Goal: Information Seeking & Learning: Learn about a topic

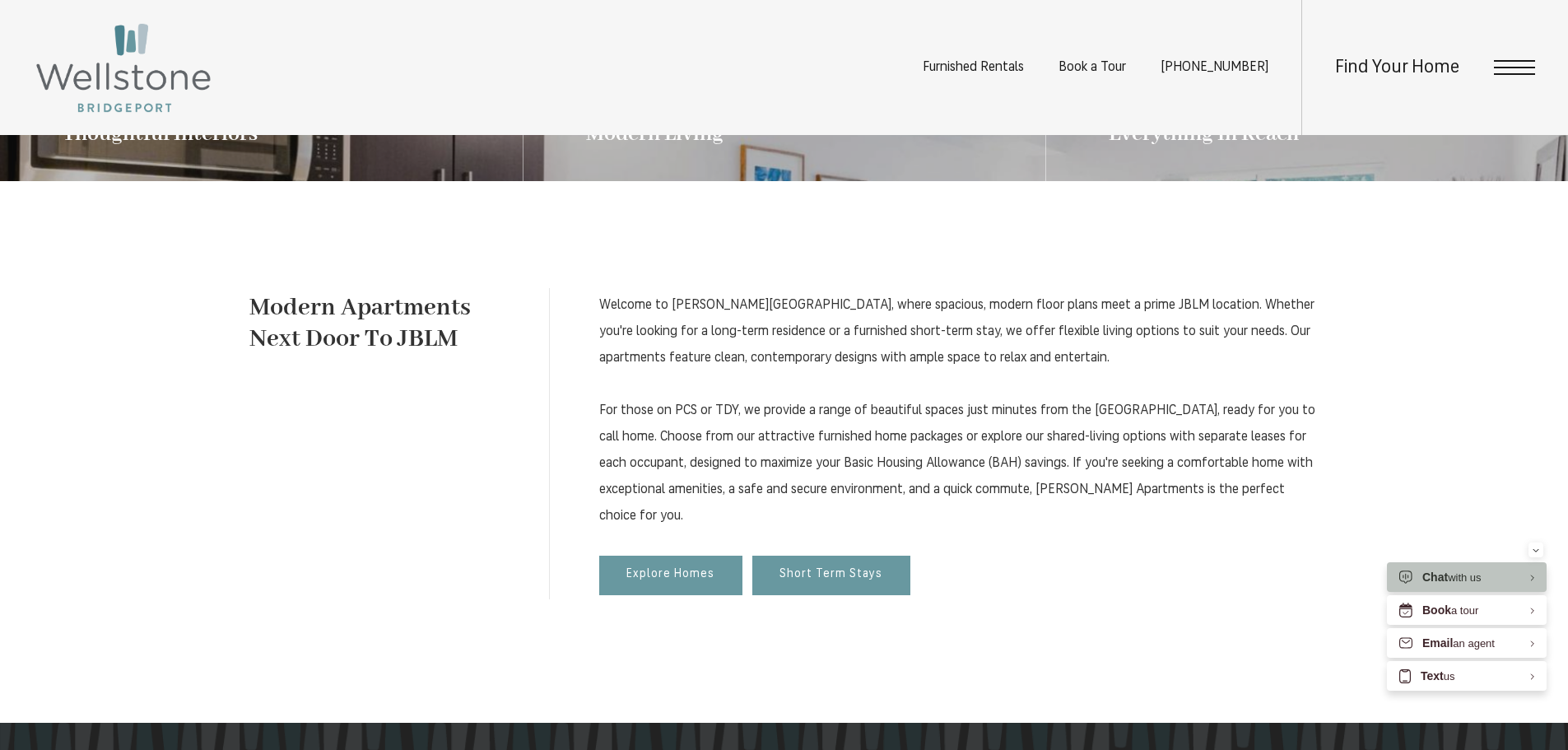
scroll to position [795, 0]
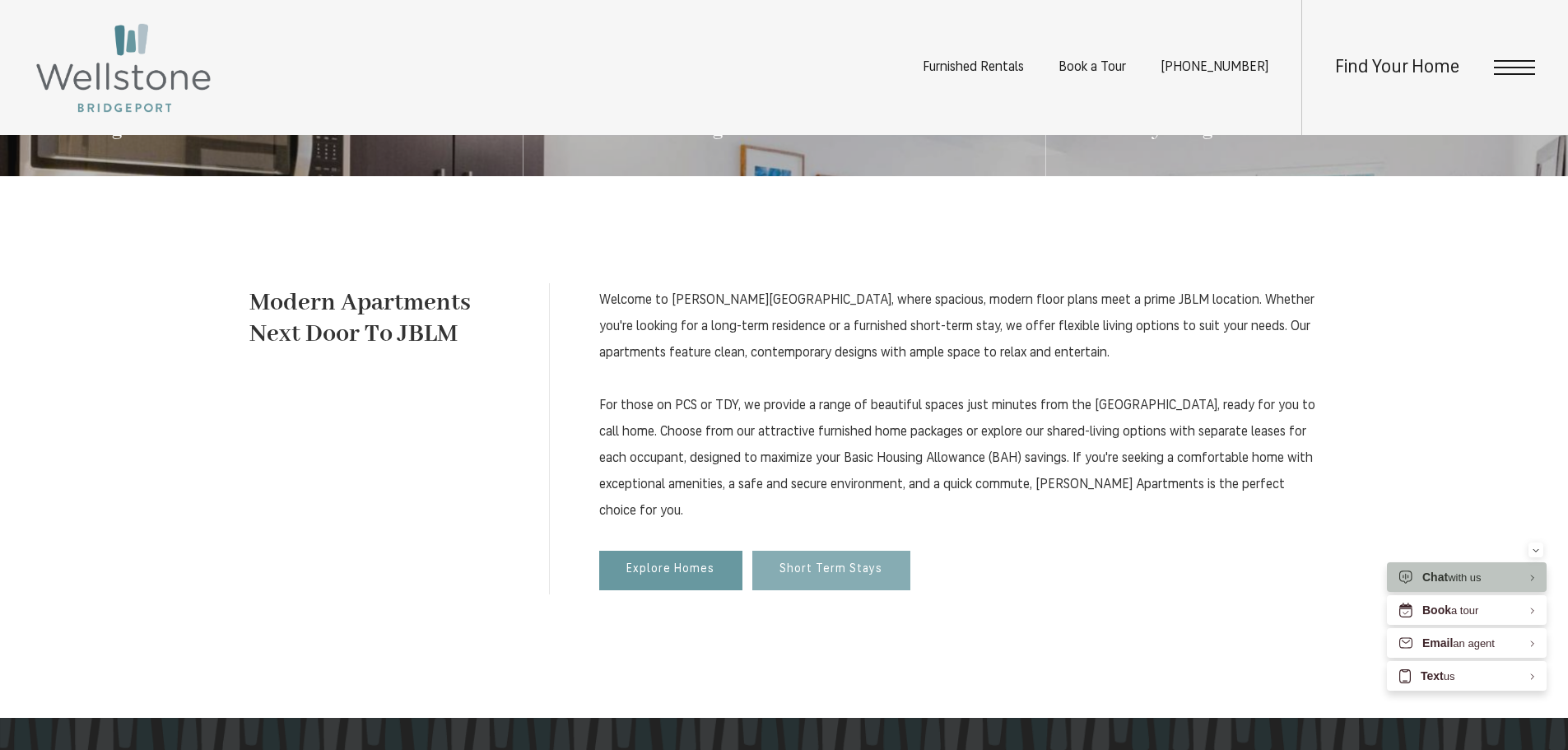
click at [840, 571] on span "Short Term Stays" at bounding box center [831, 569] width 103 height 14
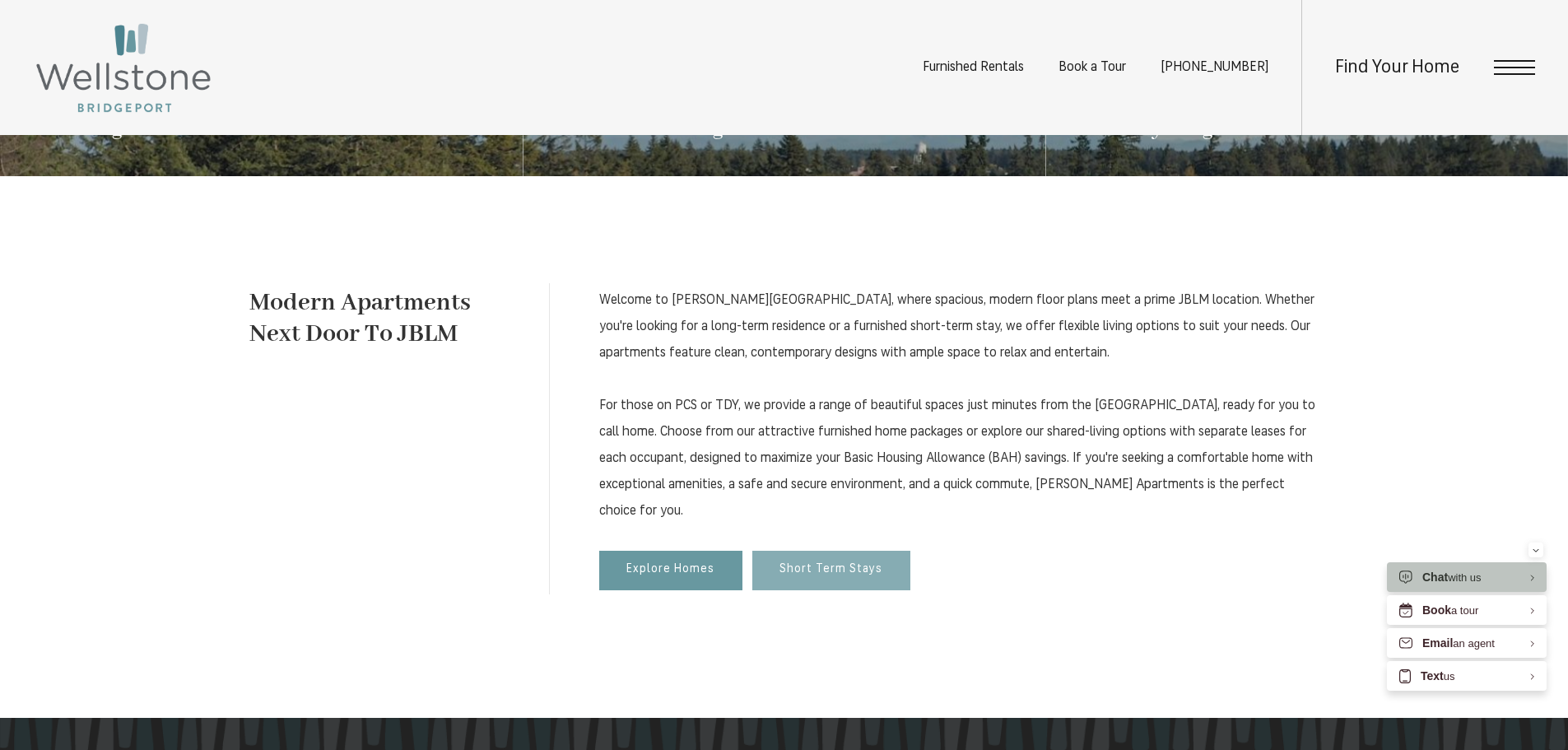
click at [820, 564] on span "Short Term Stays" at bounding box center [831, 569] width 103 height 14
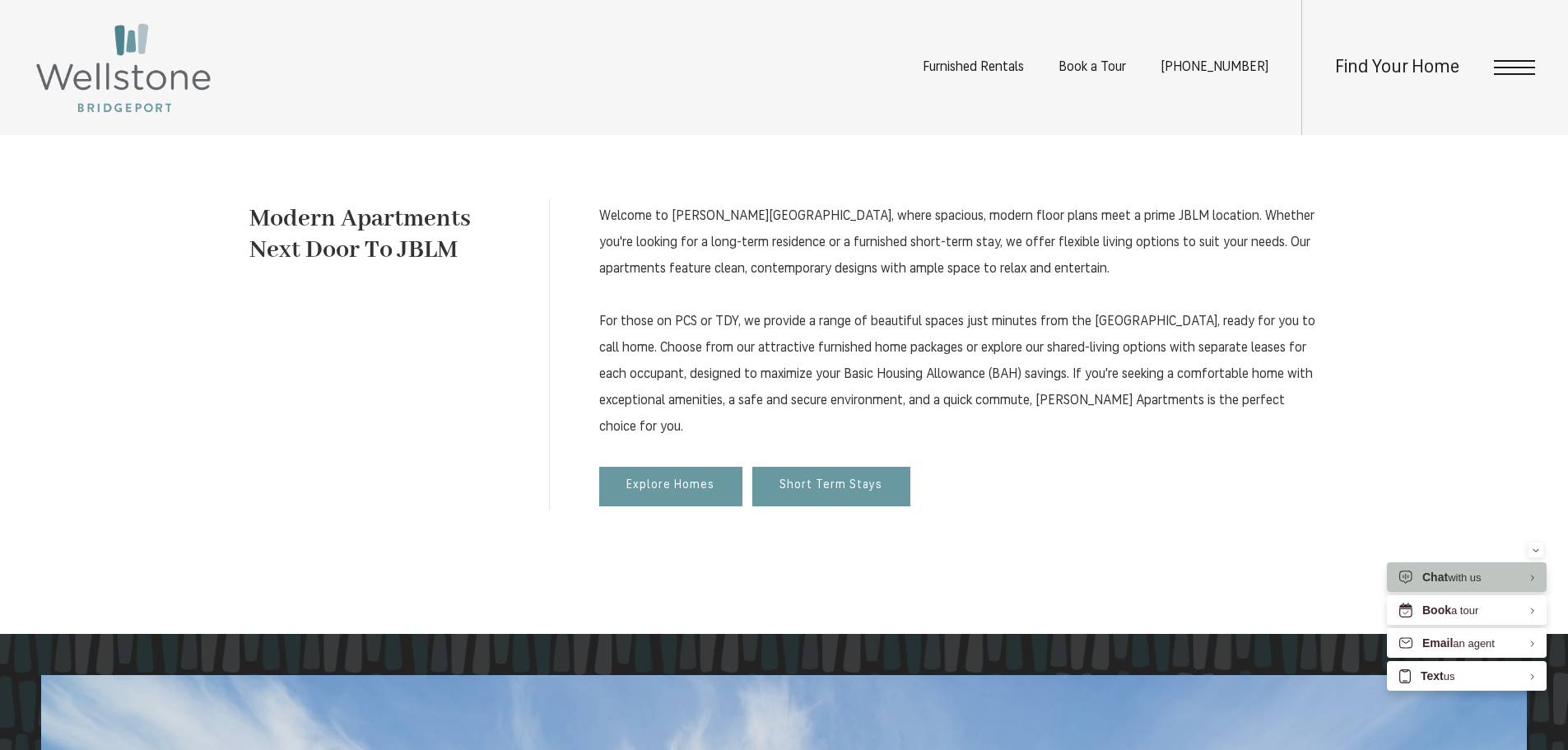
scroll to position [811, 0]
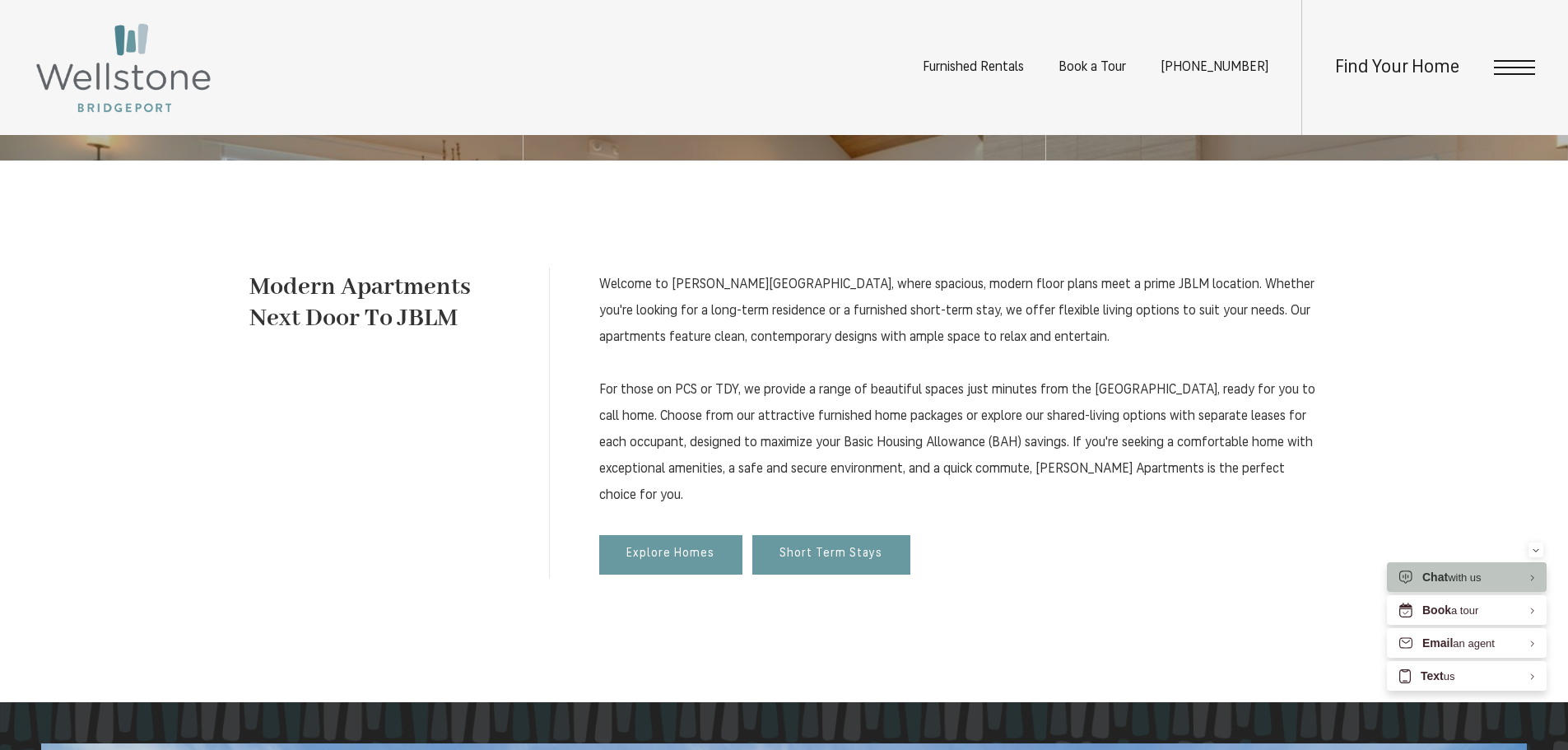
click at [1523, 62] on span "Open Menu" at bounding box center [1514, 61] width 41 height 2
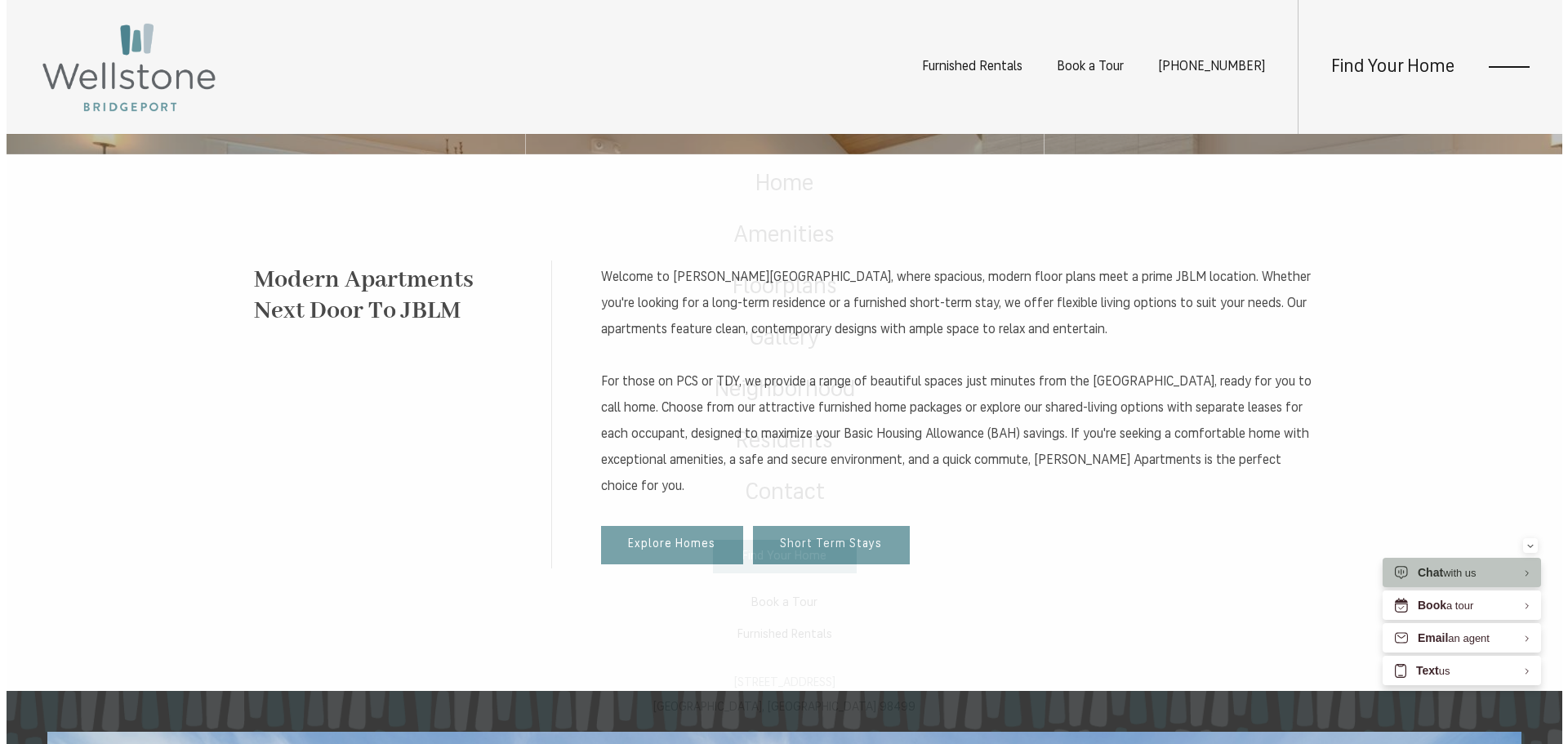
scroll to position [0, 0]
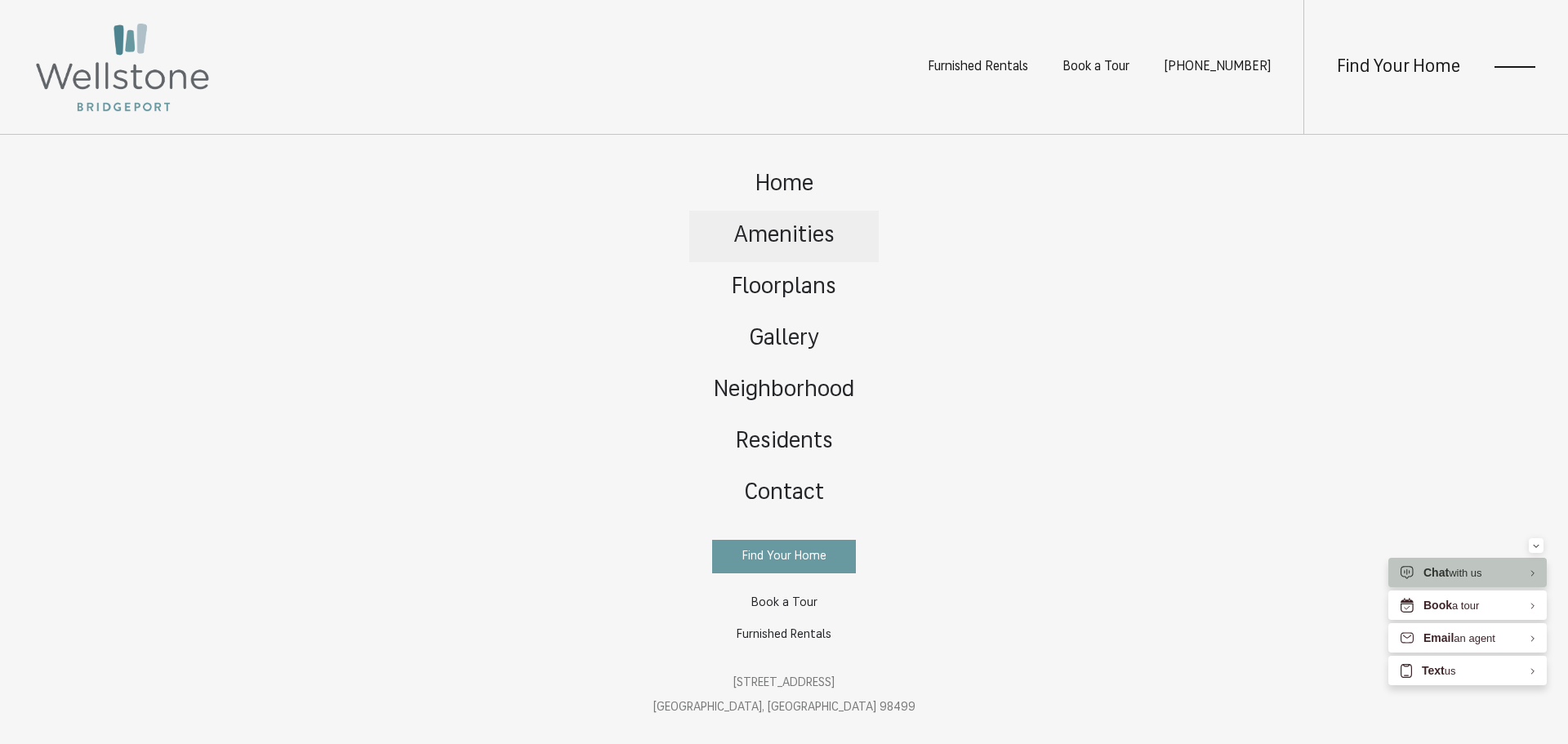
click at [840, 243] on link "Amenities" at bounding box center [784, 236] width 189 height 51
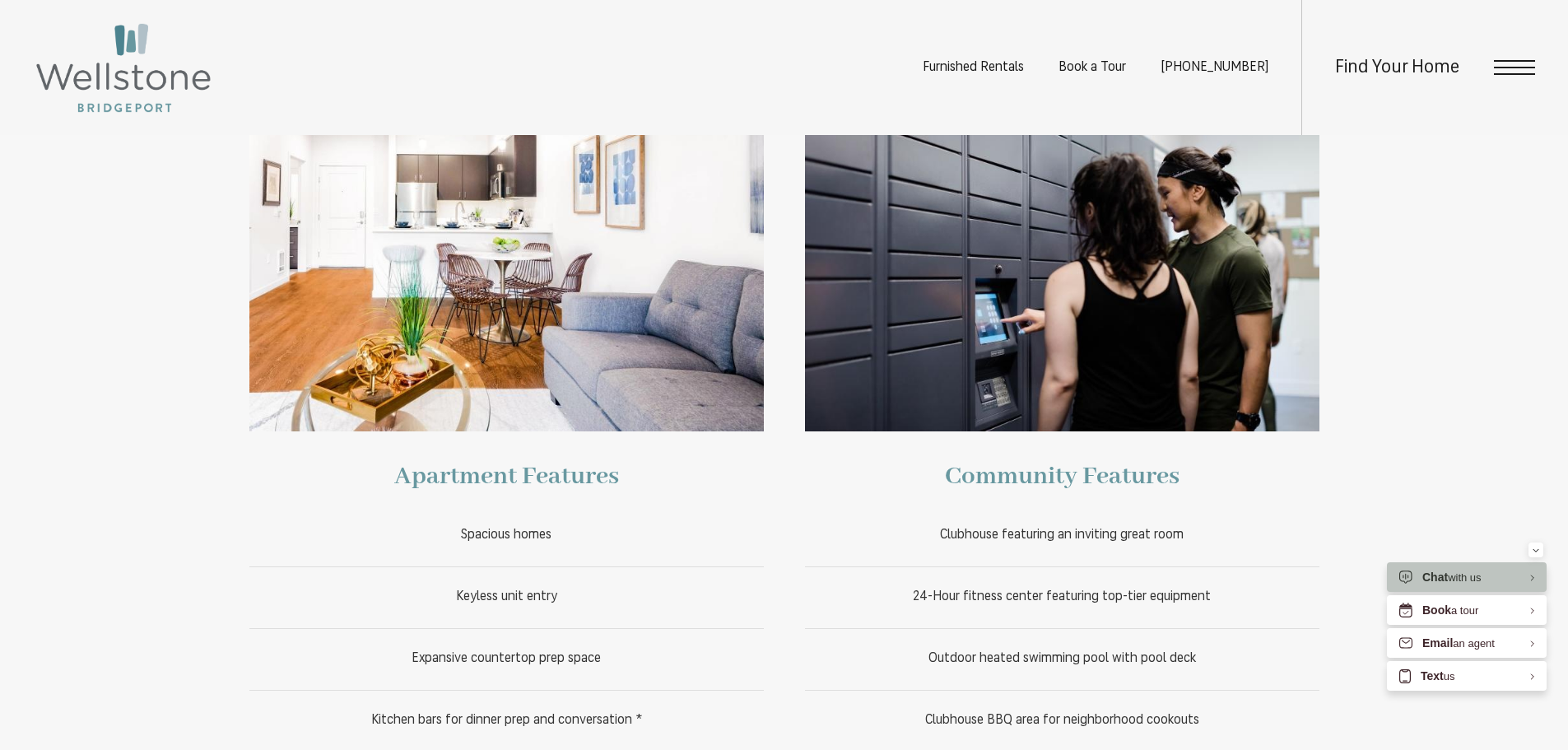
scroll to position [848, 0]
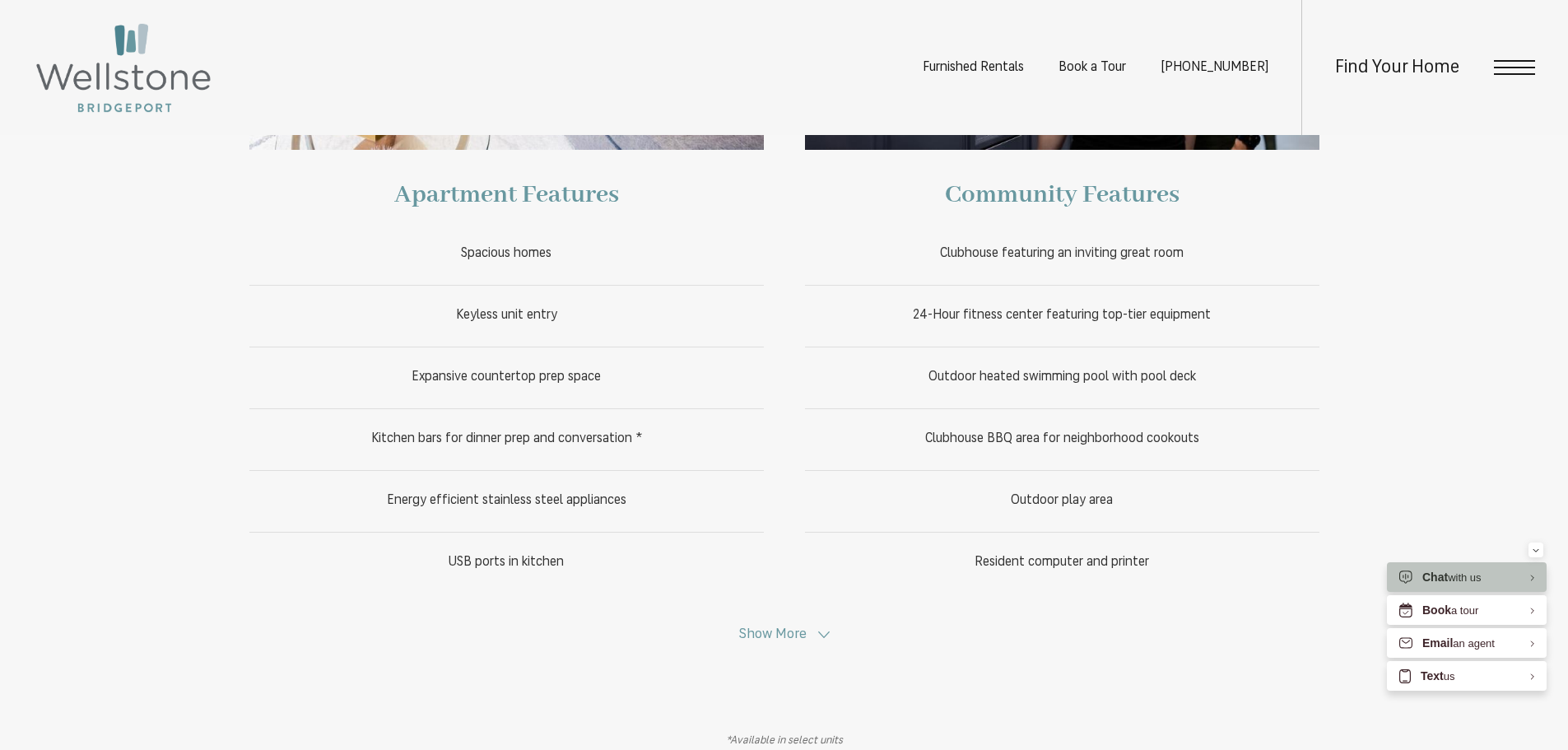
click at [804, 636] on span "Show More" at bounding box center [773, 634] width 67 height 14
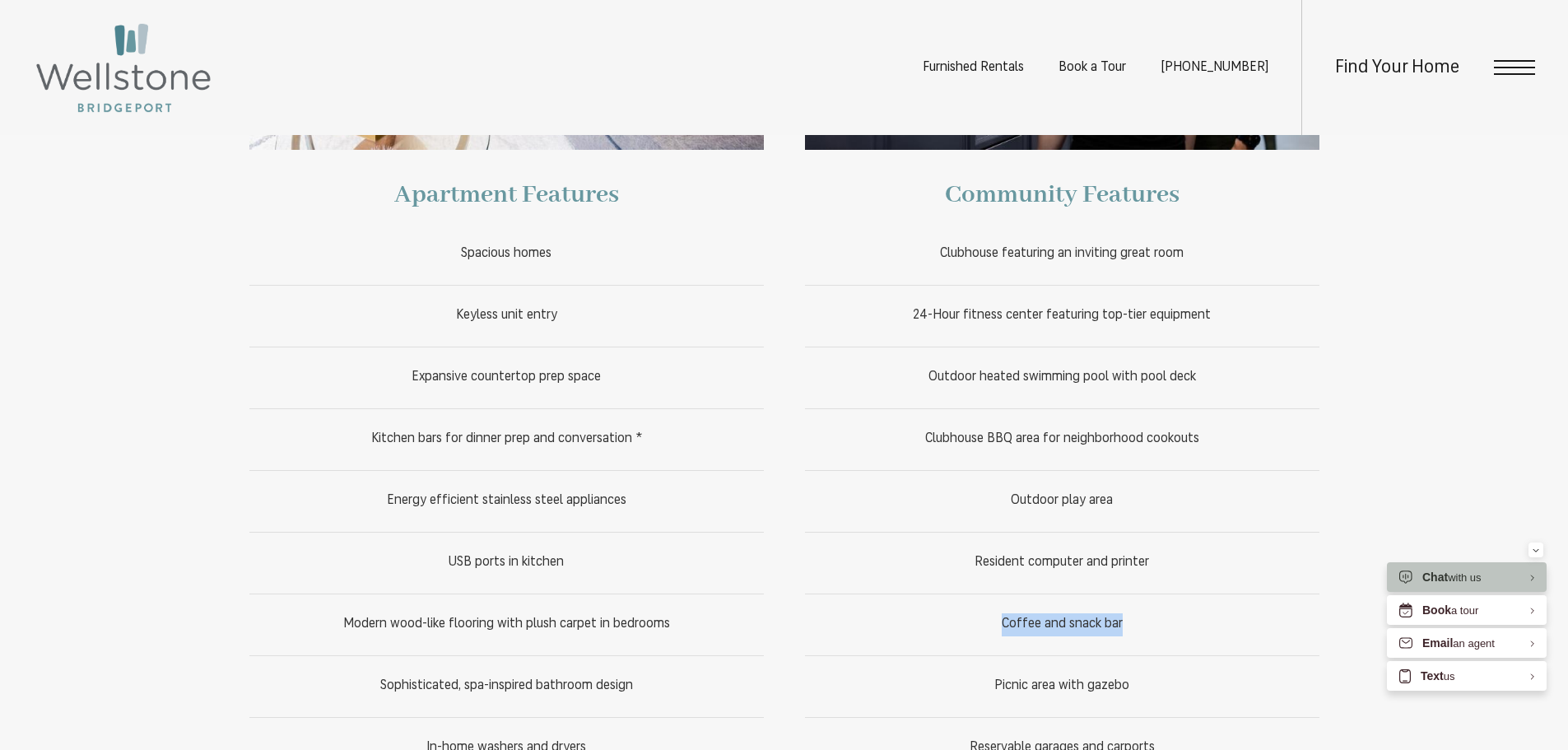
drag, startPoint x: 1149, startPoint y: 618, endPoint x: 999, endPoint y: 625, distance: 150.2
click at [999, 625] on li "Coffee and snack bar" at bounding box center [1063, 625] width 514 height 62
copy span "Coffee and snack bar"
drag, startPoint x: 1137, startPoint y: 691, endPoint x: 997, endPoint y: 691, distance: 140.0
click at [997, 691] on li "Picnic area with gazebo" at bounding box center [1063, 686] width 514 height 62
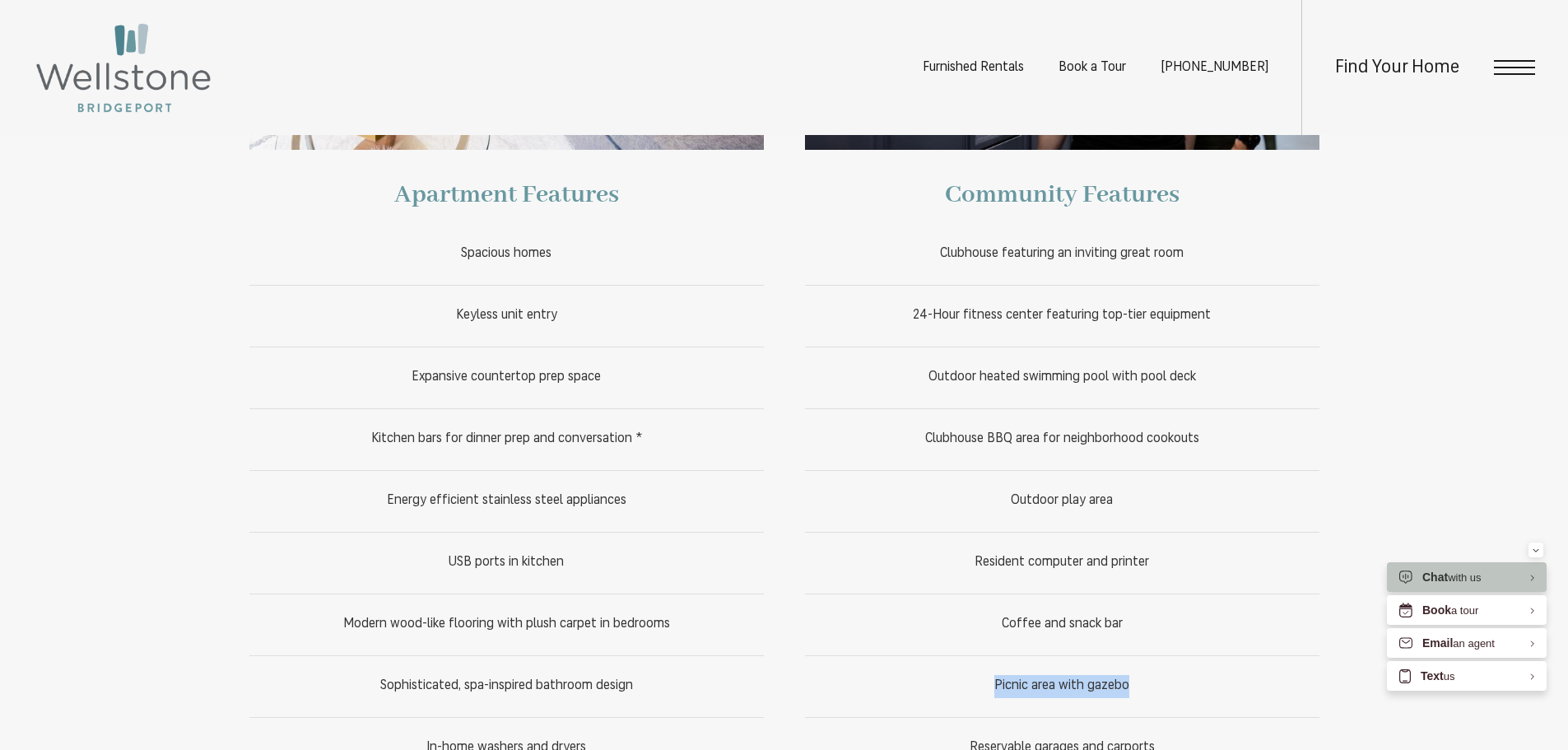
copy span "Picnic area with gazebo"
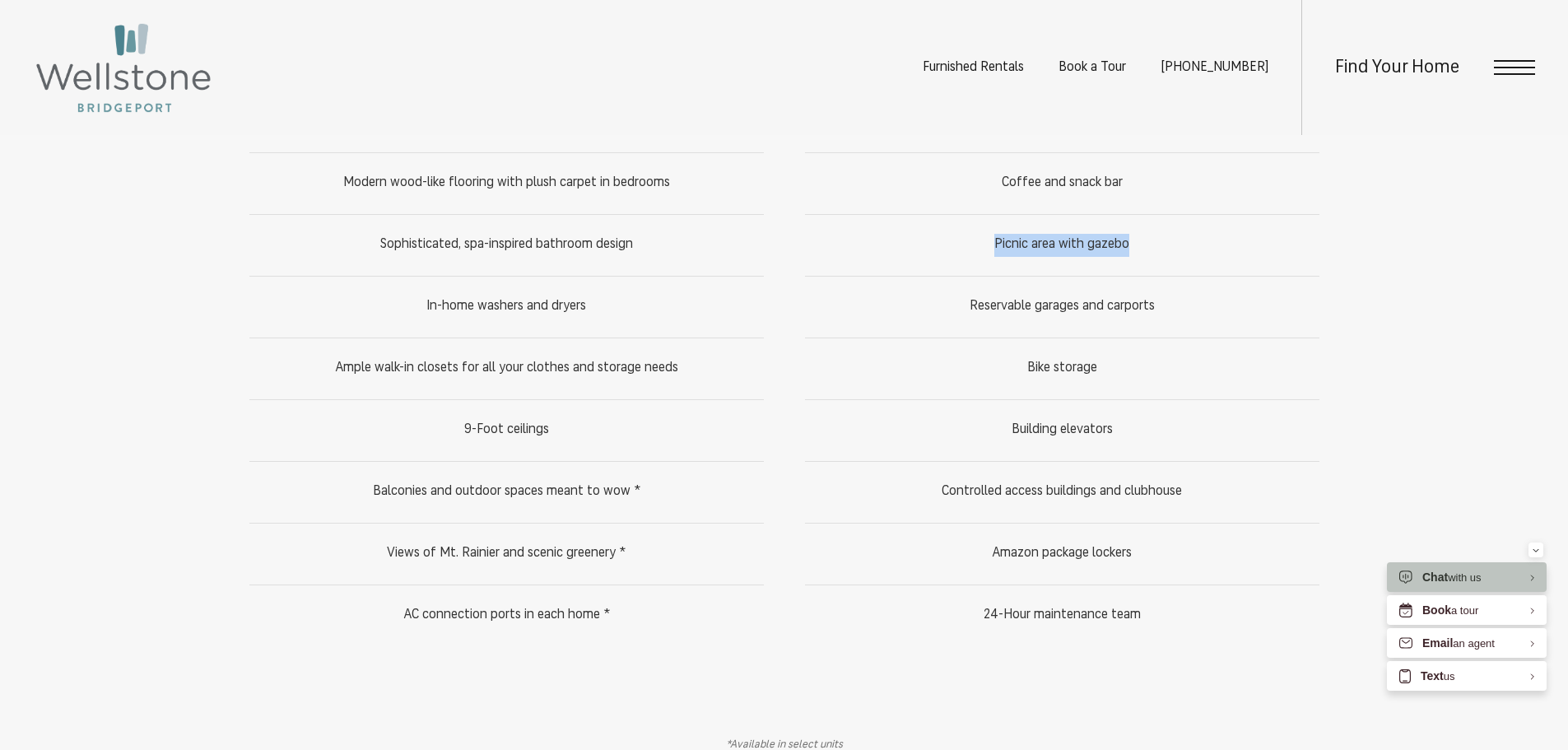
scroll to position [1293, 0]
click at [1492, 56] on div "Find Your Home" at bounding box center [1418, 67] width 234 height 135
click at [1527, 64] on span "Open Menu" at bounding box center [1514, 67] width 41 height 15
